Goal: Navigation & Orientation: Find specific page/section

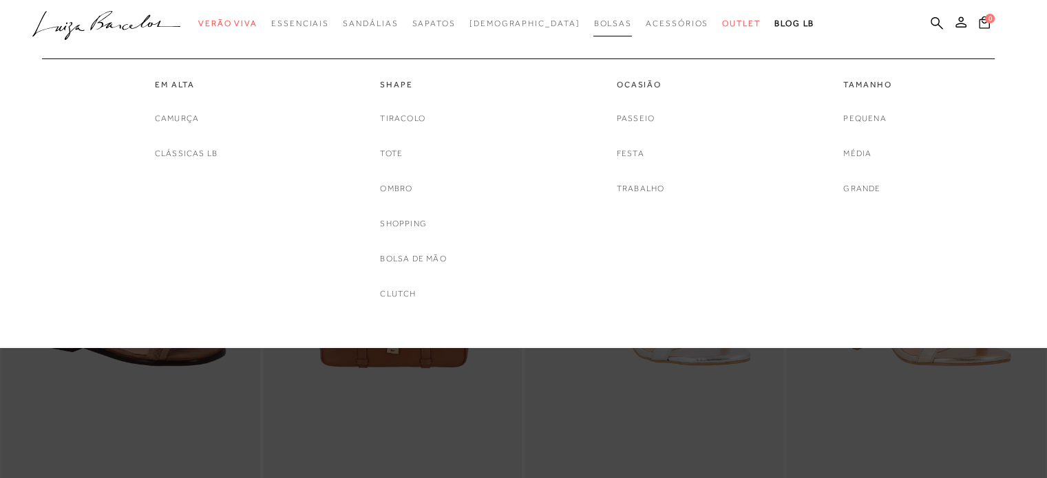
click at [593, 21] on span "Bolsas" at bounding box center [612, 24] width 39 height 10
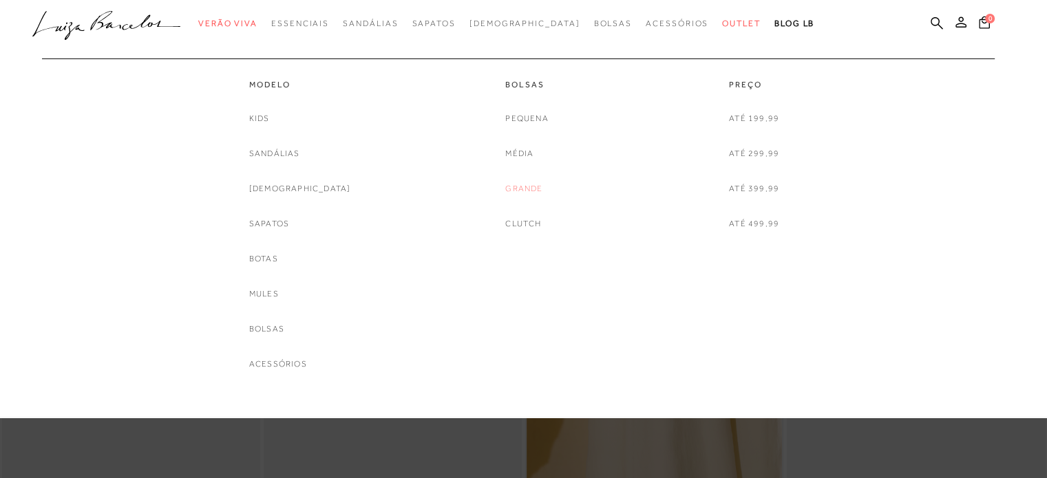
click at [514, 188] on link "Grande" at bounding box center [523, 189] width 37 height 14
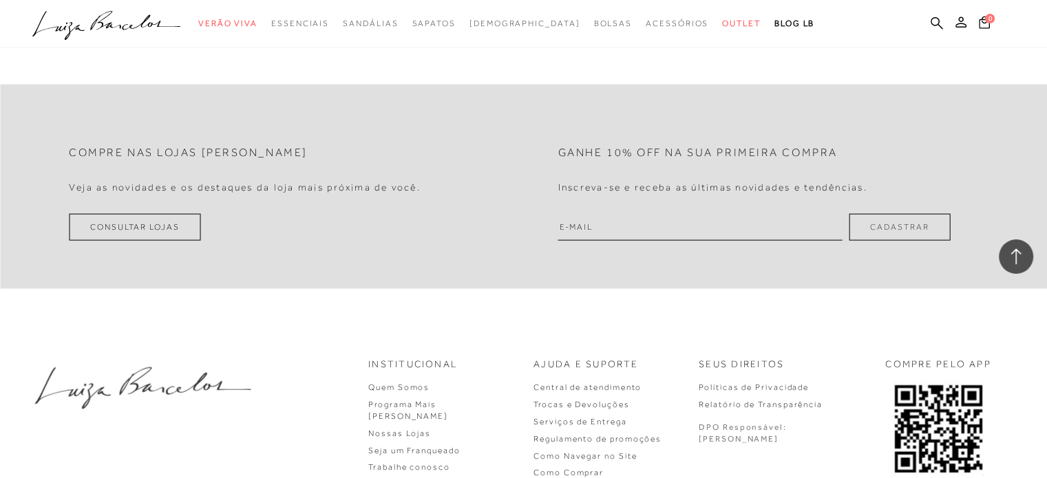
scroll to position [3093, 0]
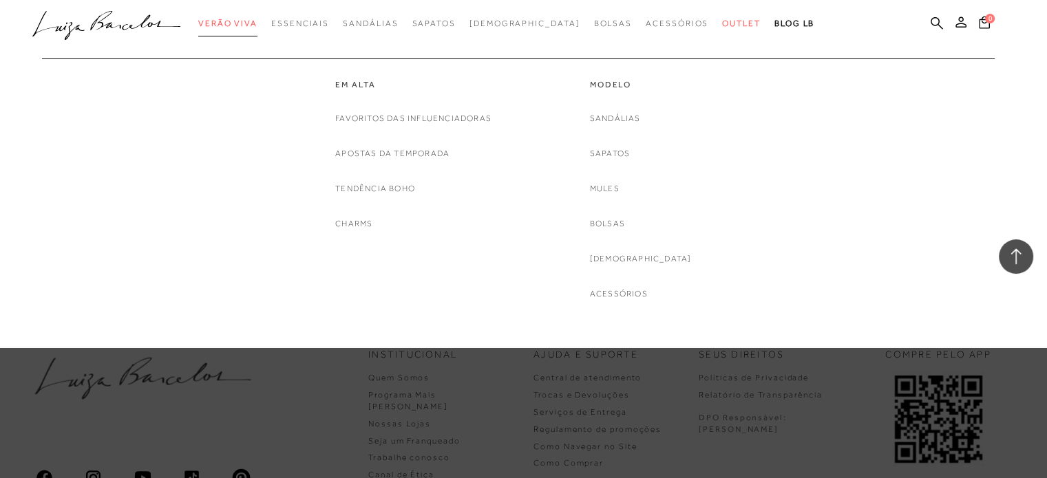
click at [250, 23] on span "Verão Viva" at bounding box center [227, 24] width 59 height 10
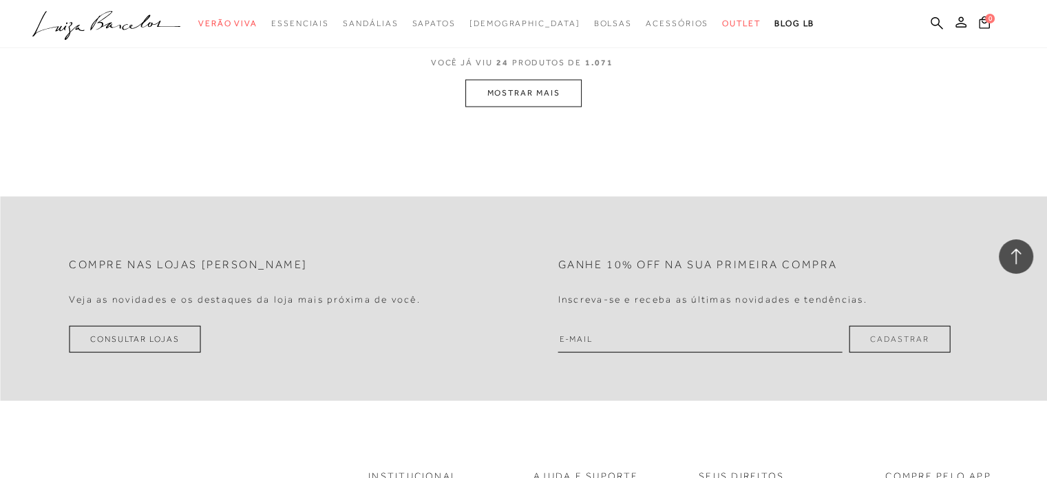
scroll to position [2955, 0]
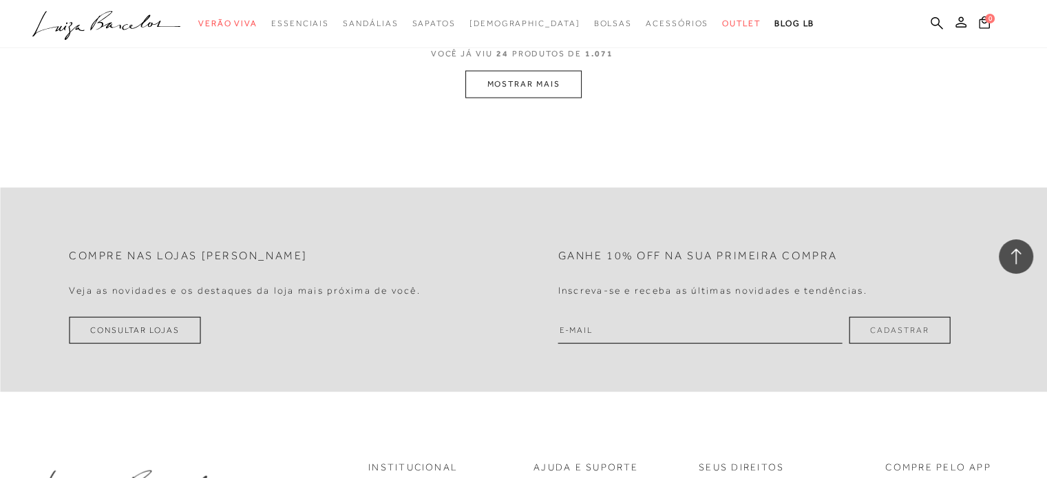
click at [540, 92] on button "MOSTRAR MAIS" at bounding box center [523, 84] width 116 height 27
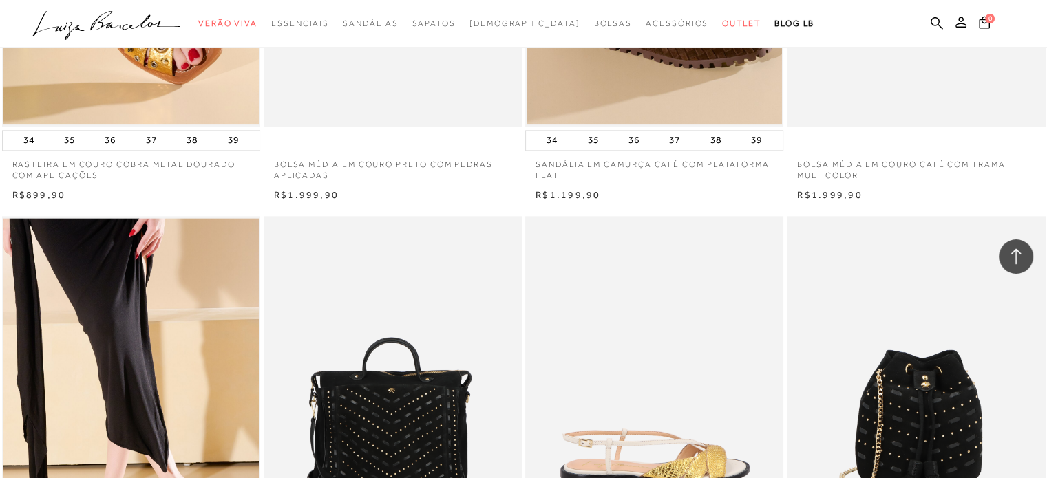
scroll to position [1778, 0]
